Goal: Task Accomplishment & Management: Use online tool/utility

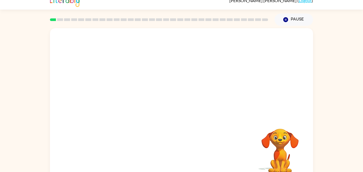
scroll to position [15, 0]
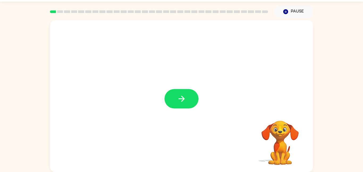
click at [103, 145] on div at bounding box center [181, 96] width 263 height 152
click at [175, 100] on button "button" at bounding box center [181, 98] width 34 height 19
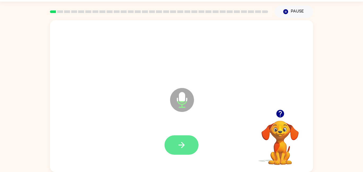
click at [181, 145] on icon "button" at bounding box center [181, 145] width 6 height 6
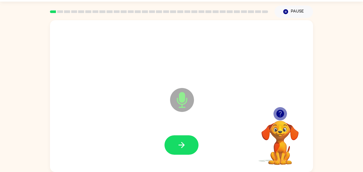
click at [276, 117] on icon "button" at bounding box center [279, 113] width 9 height 9
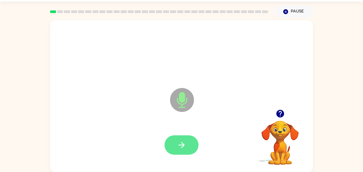
click at [181, 143] on icon "button" at bounding box center [181, 145] width 6 height 6
click at [182, 143] on icon "button" at bounding box center [181, 145] width 6 height 6
click at [182, 143] on icon "button" at bounding box center [181, 144] width 9 height 9
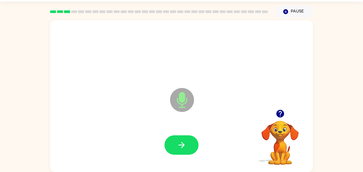
click at [182, 143] on icon "button" at bounding box center [181, 144] width 9 height 9
click at [177, 145] on icon "button" at bounding box center [181, 144] width 9 height 9
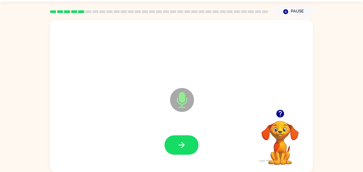
click at [177, 145] on icon "button" at bounding box center [181, 144] width 9 height 9
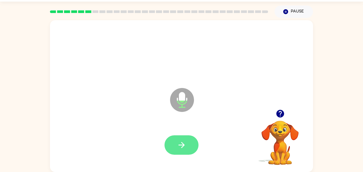
click at [188, 148] on button "button" at bounding box center [181, 144] width 34 height 19
click at [178, 146] on icon "button" at bounding box center [181, 144] width 9 height 9
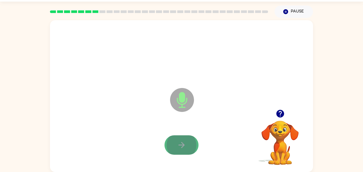
click at [176, 142] on button "button" at bounding box center [181, 144] width 34 height 19
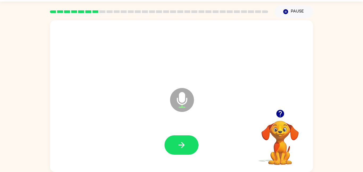
click at [176, 142] on button "button" at bounding box center [181, 144] width 34 height 19
click at [279, 114] on icon "button" at bounding box center [279, 113] width 9 height 9
click at [280, 116] on icon "button" at bounding box center [280, 114] width 8 height 8
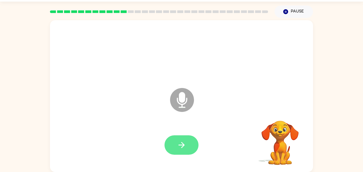
click at [173, 136] on button "button" at bounding box center [181, 144] width 34 height 19
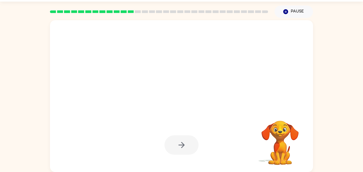
click at [176, 144] on div at bounding box center [181, 144] width 34 height 19
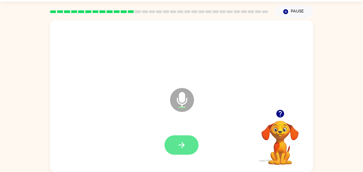
click at [189, 147] on button "button" at bounding box center [181, 144] width 34 height 19
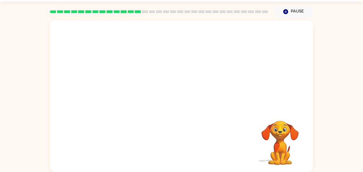
click at [279, 121] on video "Your browser must support playing .mp4 files to use Literably. Please try using…" at bounding box center [279, 138] width 53 height 53
click at [289, 129] on video "Your browser must support playing .mp4 files to use Literably. Please try using…" at bounding box center [279, 138] width 53 height 53
click at [289, 131] on video "Your browser must support playing .mp4 files to use Literably. Please try using…" at bounding box center [279, 138] width 53 height 53
click at [282, 132] on video "Your browser must support playing .mp4 files to use Literably. Please try using…" at bounding box center [279, 138] width 53 height 53
click at [282, 131] on video "Your browser must support playing .mp4 files to use Literably. Please try using…" at bounding box center [279, 138] width 53 height 53
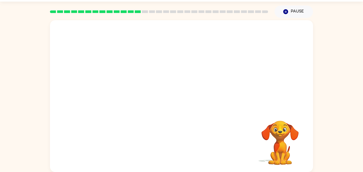
click at [280, 128] on video "Your browser must support playing .mp4 files to use Literably. Please try using…" at bounding box center [279, 138] width 53 height 53
click at [284, 124] on video "Your browser must support playing .mp4 files to use Literably. Please try using…" at bounding box center [279, 138] width 53 height 53
click at [292, 120] on video "Your browser must support playing .mp4 files to use Literably. Please try using…" at bounding box center [279, 138] width 53 height 53
click at [286, 120] on video "Your browser must support playing .mp4 files to use Literably. Please try using…" at bounding box center [279, 138] width 53 height 53
click at [278, 125] on video "Your browser must support playing .mp4 files to use Literably. Please try using…" at bounding box center [279, 138] width 53 height 53
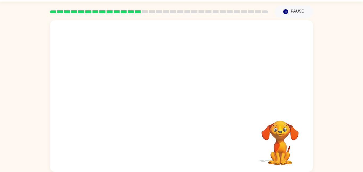
click at [292, 125] on video "Your browser must support playing .mp4 files to use Literably. Please try using…" at bounding box center [279, 138] width 53 height 53
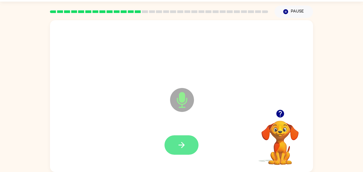
click at [178, 138] on button "button" at bounding box center [181, 144] width 34 height 19
click at [180, 139] on button "button" at bounding box center [181, 144] width 34 height 19
click at [180, 140] on button "button" at bounding box center [181, 144] width 34 height 19
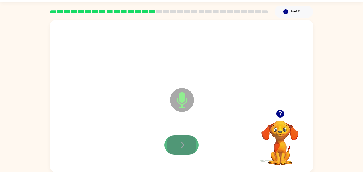
click at [182, 145] on icon "button" at bounding box center [181, 145] width 6 height 6
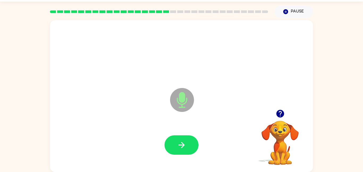
click at [182, 145] on icon "button" at bounding box center [181, 145] width 6 height 6
drag, startPoint x: 287, startPoint y: 111, endPoint x: 283, endPoint y: 112, distance: 4.5
click at [283, 112] on div at bounding box center [279, 114] width 53 height 14
click at [282, 112] on icon "button" at bounding box center [280, 114] width 8 height 8
click at [182, 138] on button "button" at bounding box center [181, 144] width 34 height 19
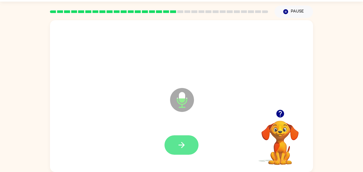
click at [182, 138] on button "button" at bounding box center [181, 144] width 34 height 19
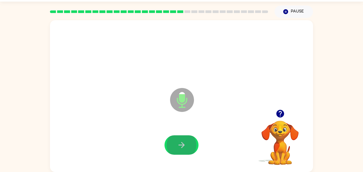
click at [182, 138] on button "button" at bounding box center [181, 144] width 34 height 19
click at [183, 138] on button "button" at bounding box center [181, 144] width 34 height 19
click at [187, 140] on button "button" at bounding box center [181, 144] width 34 height 19
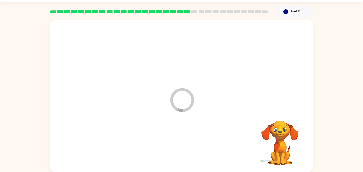
click at [187, 140] on div at bounding box center [181, 145] width 252 height 44
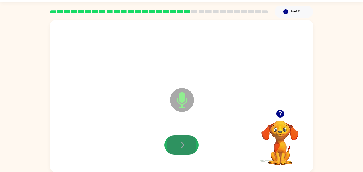
click at [187, 140] on button "button" at bounding box center [181, 144] width 34 height 19
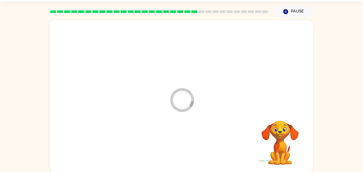
click at [187, 140] on div at bounding box center [181, 145] width 252 height 44
click at [187, 140] on div at bounding box center [181, 144] width 34 height 19
drag, startPoint x: 145, startPoint y: 127, endPoint x: 152, endPoint y: 127, distance: 6.7
click at [152, 127] on div at bounding box center [181, 145] width 252 height 44
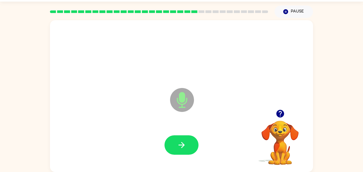
click at [139, 126] on div at bounding box center [181, 145] width 252 height 44
click at [181, 140] on icon "button" at bounding box center [181, 144] width 9 height 9
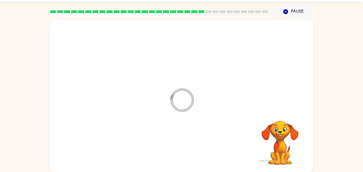
click at [181, 140] on div at bounding box center [181, 145] width 252 height 44
click at [158, 172] on div at bounding box center [181, 96] width 263 height 152
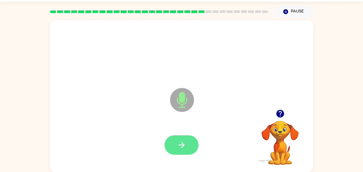
click at [167, 143] on button "button" at bounding box center [181, 144] width 34 height 19
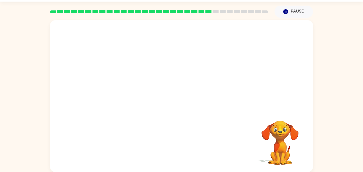
click at [164, 147] on div at bounding box center [181, 145] width 252 height 44
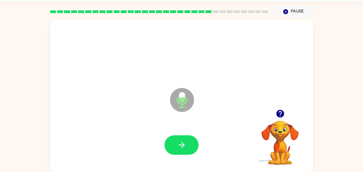
click at [164, 149] on div at bounding box center [181, 144] width 34 height 19
click at [167, 146] on button "button" at bounding box center [181, 144] width 34 height 19
click at [164, 131] on div at bounding box center [181, 145] width 252 height 44
click at [164, 130] on div at bounding box center [181, 145] width 252 height 44
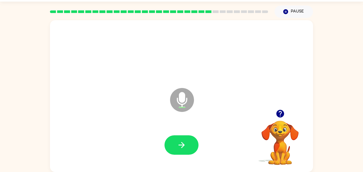
click at [164, 130] on div at bounding box center [181, 145] width 252 height 44
click at [186, 159] on div at bounding box center [181, 145] width 252 height 44
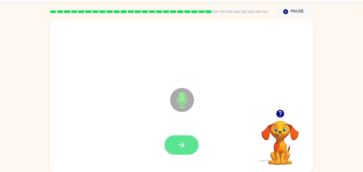
click at [185, 136] on button "button" at bounding box center [181, 144] width 34 height 19
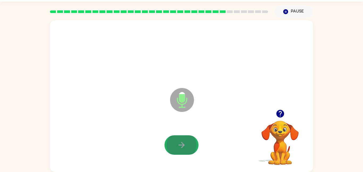
click at [185, 136] on button "button" at bounding box center [181, 144] width 34 height 19
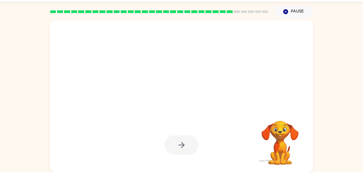
click at [185, 136] on div at bounding box center [181, 144] width 34 height 19
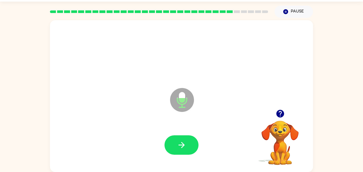
click at [281, 116] on icon "button" at bounding box center [280, 114] width 8 height 8
click at [184, 135] on button "button" at bounding box center [181, 144] width 34 height 19
click at [184, 138] on button "button" at bounding box center [181, 144] width 34 height 19
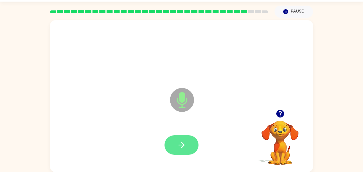
click at [182, 143] on icon "button" at bounding box center [181, 145] width 6 height 6
click at [185, 139] on button "button" at bounding box center [181, 144] width 34 height 19
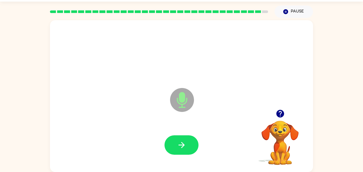
click at [185, 139] on button "button" at bounding box center [181, 144] width 34 height 19
